Goal: Task Accomplishment & Management: Manage account settings

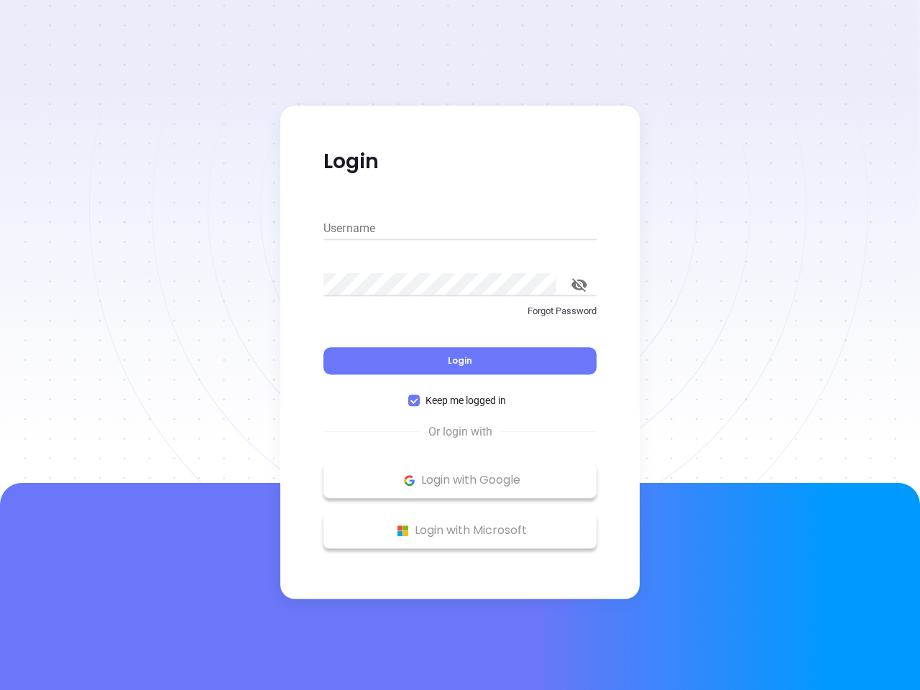
click at [460, 345] on div "Login" at bounding box center [459, 352] width 273 height 45
click at [460, 228] on input "Username" at bounding box center [459, 228] width 273 height 23
click at [579, 284] on icon "toggle password visibility" at bounding box center [579, 285] width 16 height 14
click at [460, 361] on span "Login" at bounding box center [460, 360] width 24 height 12
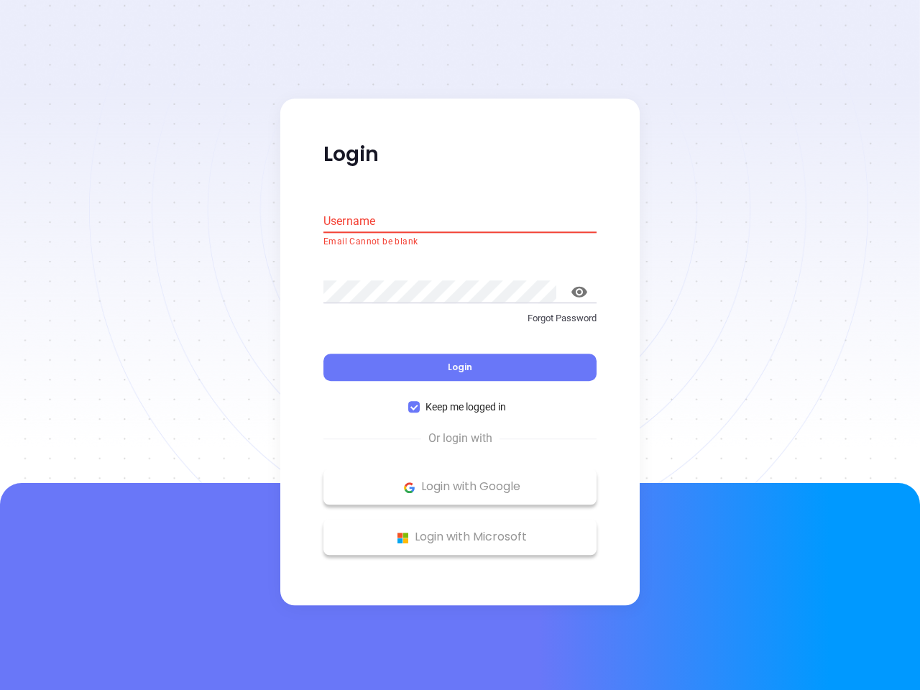
click at [460, 400] on span "Keep me logged in" at bounding box center [466, 407] width 92 height 16
click at [420, 402] on input "Keep me logged in" at bounding box center [413, 407] width 11 height 11
checkbox input "false"
click at [460, 480] on p "Login with Google" at bounding box center [459, 487] width 259 height 22
click at [460, 530] on p "Login with Microsoft" at bounding box center [459, 538] width 259 height 22
